Goal: Task Accomplishment & Management: Manage account settings

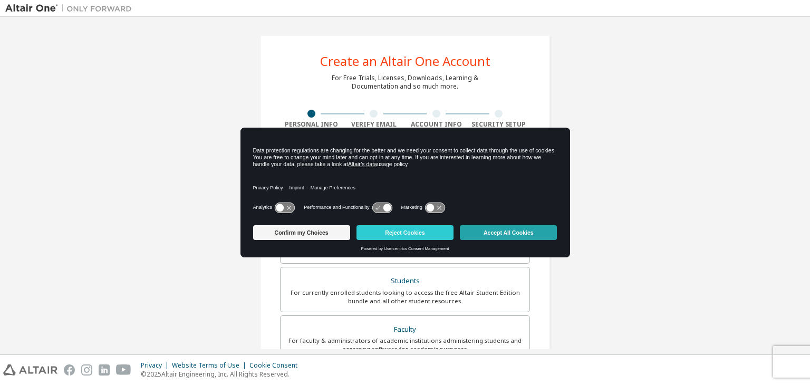
click at [508, 232] on button "Accept All Cookies" at bounding box center [508, 232] width 97 height 15
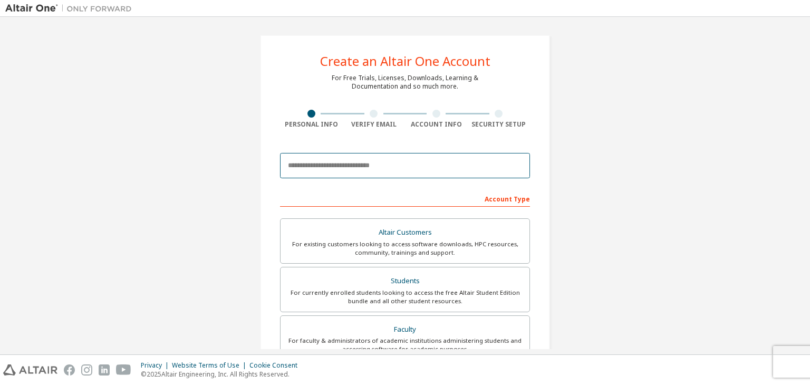
click at [338, 163] on input "email" at bounding box center [405, 165] width 250 height 25
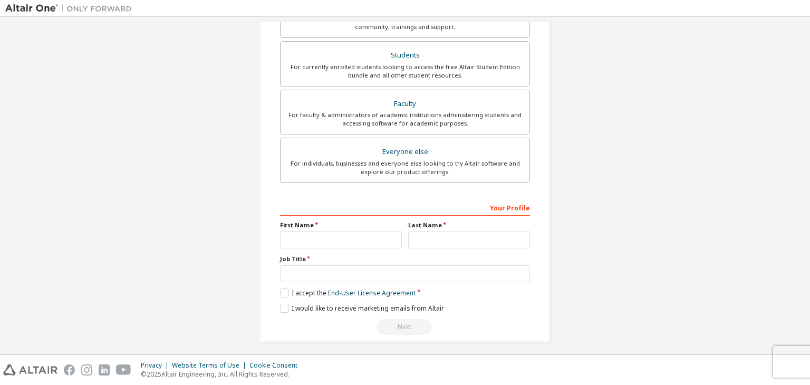
scroll to position [229, 0]
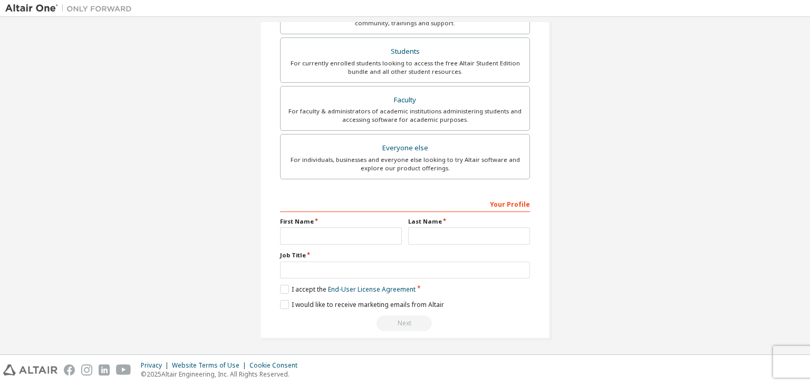
type input "**********"
click at [315, 236] on input "text" at bounding box center [341, 235] width 122 height 17
type input "**********"
click at [441, 236] on input "text" at bounding box center [469, 235] width 122 height 17
type input "*****"
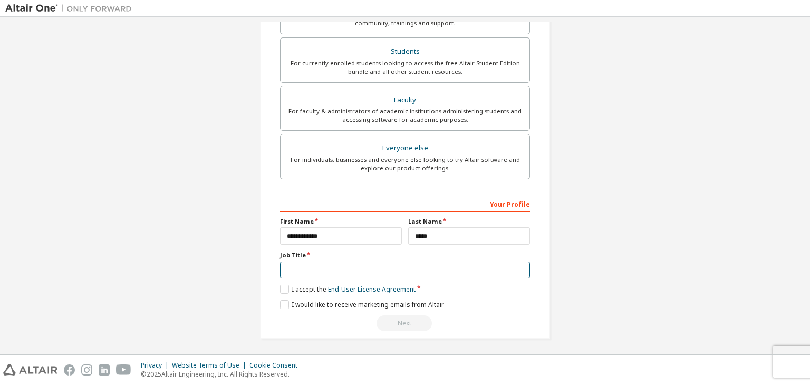
click at [345, 265] on input "text" at bounding box center [405, 269] width 250 height 17
type input "*******"
click at [280, 290] on label "I accept the End-User License Agreement" at bounding box center [347, 289] width 135 height 9
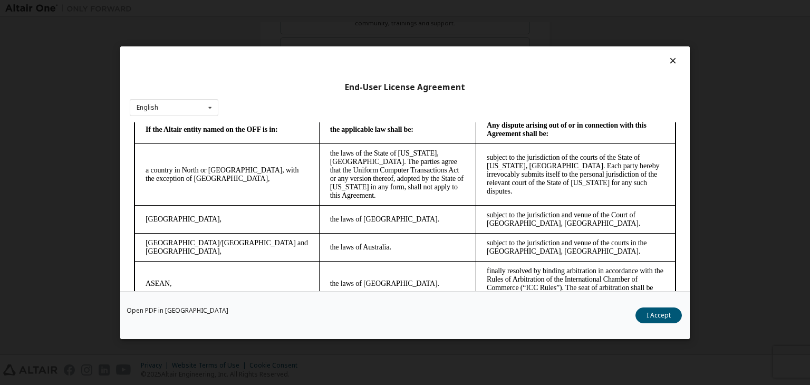
scroll to position [2702, 0]
click at [658, 308] on button "I Accept" at bounding box center [658, 315] width 46 height 16
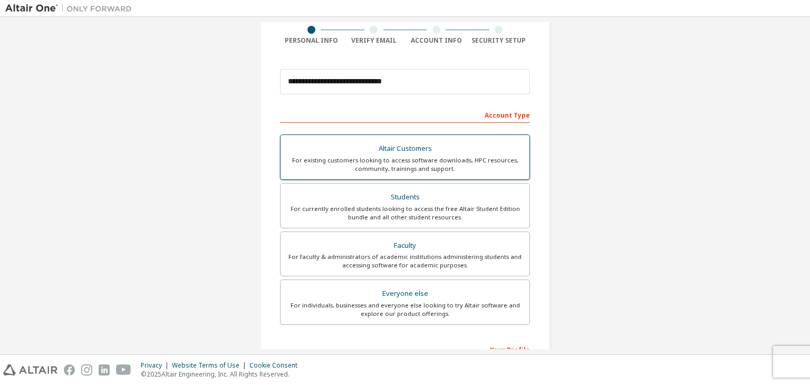
scroll to position [84, 0]
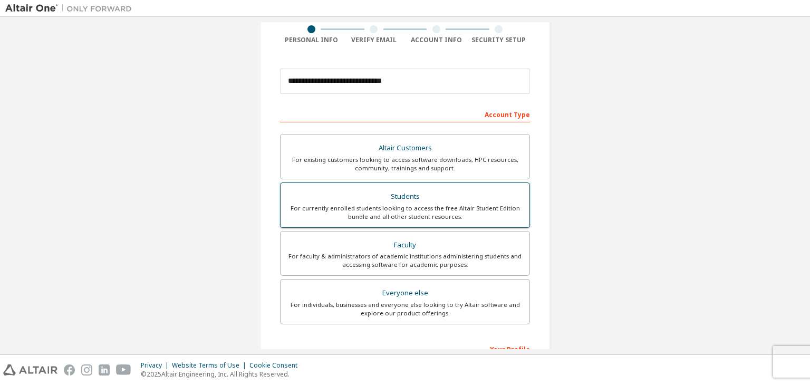
click at [413, 210] on div "For currently enrolled students looking to access the free Altair Student Editi…" at bounding box center [405, 212] width 236 height 17
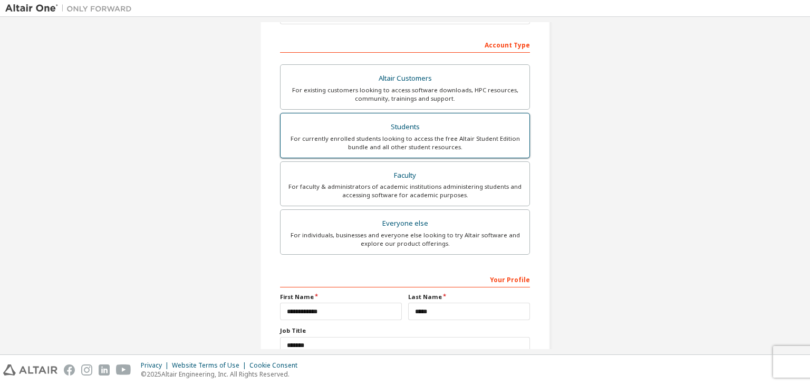
scroll to position [229, 0]
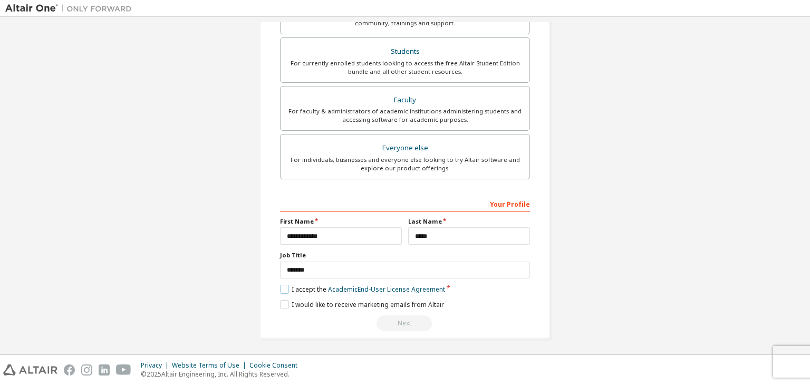
click at [280, 289] on label "I accept the Academic End-User License Agreement" at bounding box center [362, 289] width 165 height 9
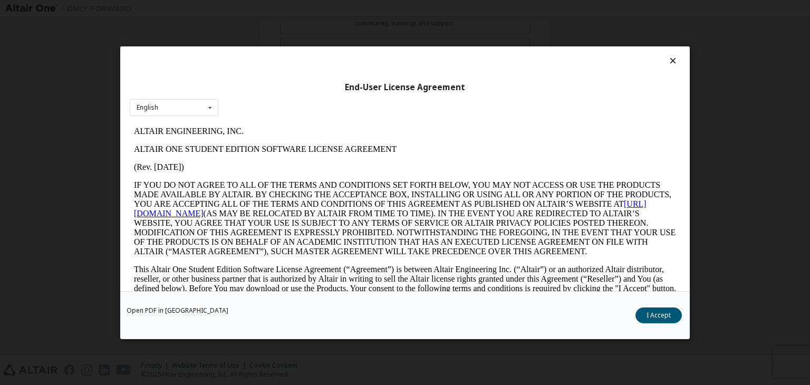
scroll to position [0, 0]
click at [647, 315] on button "I Accept" at bounding box center [658, 315] width 46 height 16
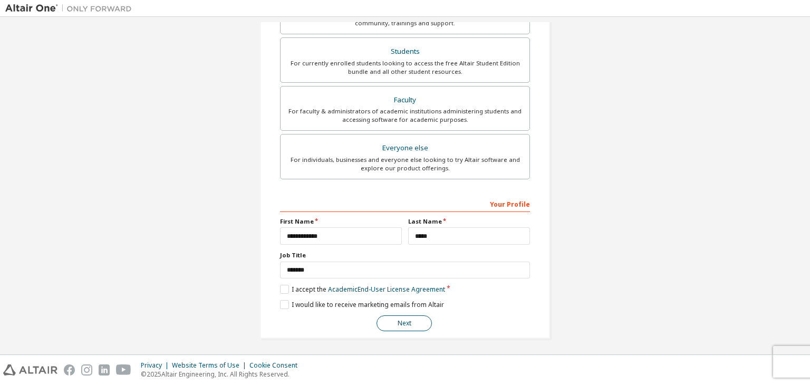
click at [405, 323] on button "Next" at bounding box center [403, 323] width 55 height 16
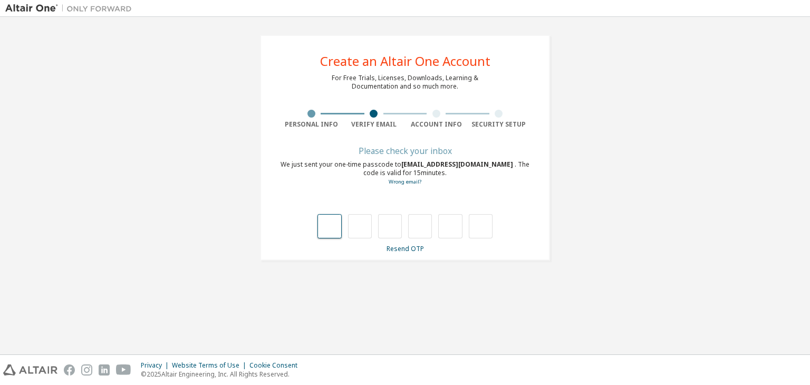
type input "*"
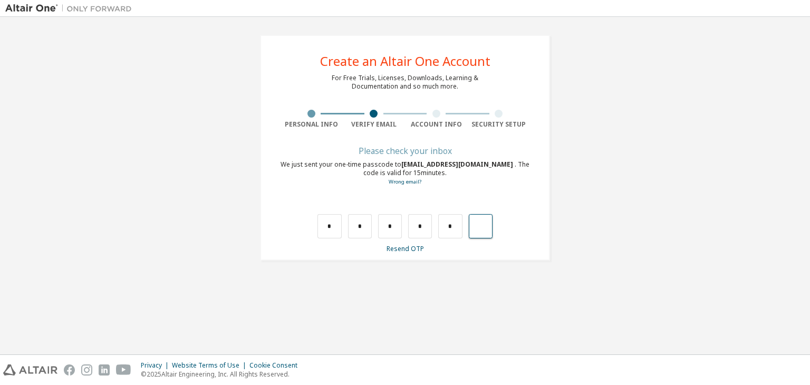
type input "*"
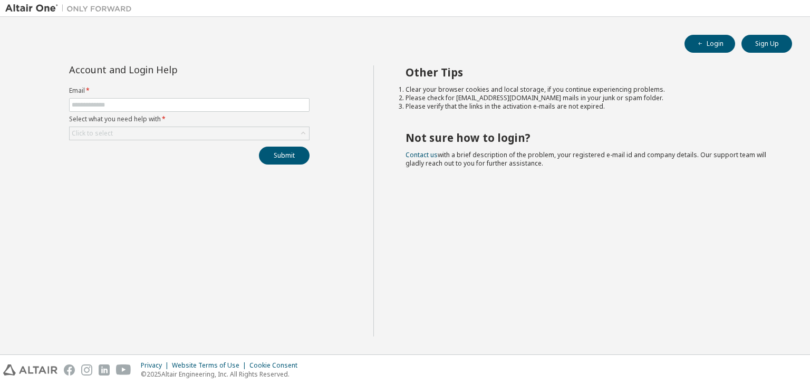
click at [121, 101] on input "text" at bounding box center [189, 105] width 235 height 8
type input "**********"
click at [109, 133] on div "Click to select" at bounding box center [92, 133] width 41 height 8
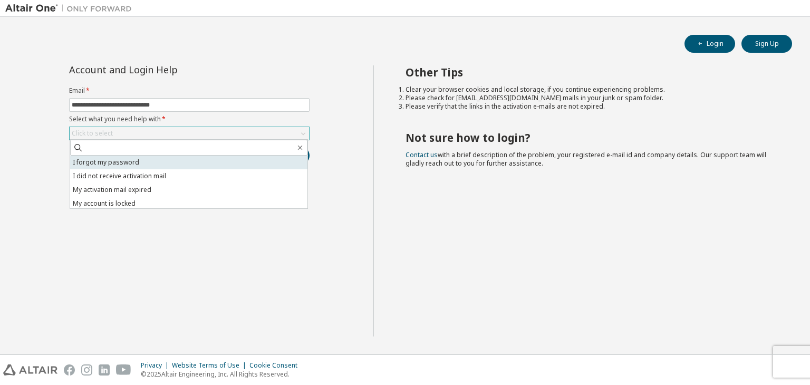
click at [120, 163] on li "I forgot my password" at bounding box center [188, 162] width 237 height 14
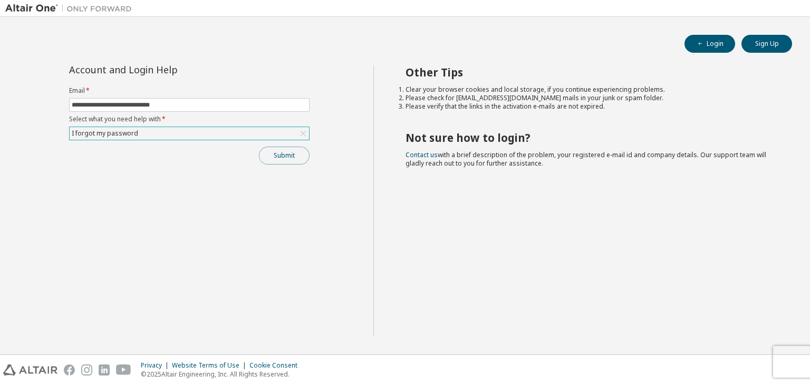
click at [281, 150] on button "Submit" at bounding box center [284, 156] width 51 height 18
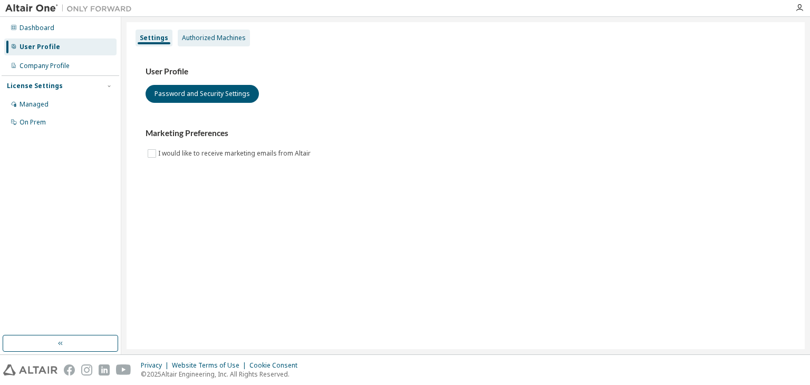
click at [191, 43] on div "Authorized Machines" at bounding box center [214, 38] width 72 height 17
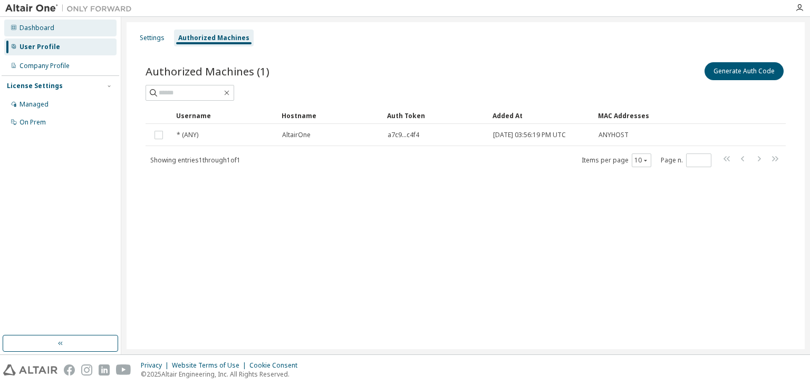
click at [38, 28] on div "Dashboard" at bounding box center [37, 28] width 35 height 8
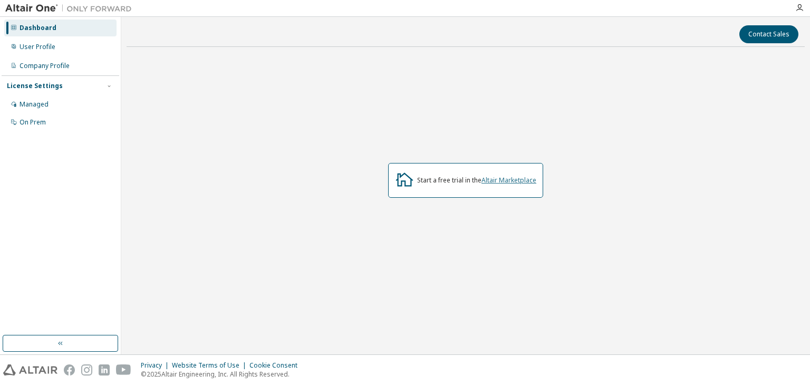
click at [514, 181] on link "Altair Marketplace" at bounding box center [508, 180] width 55 height 9
